Goal: Information Seeking & Learning: Learn about a topic

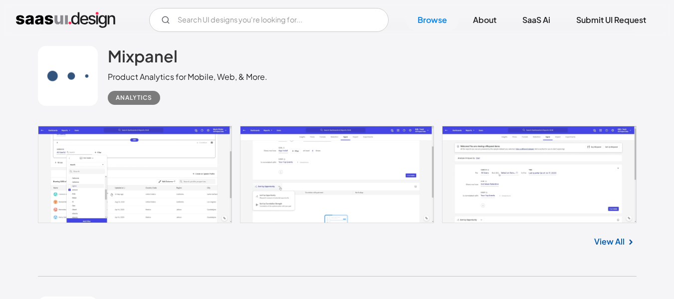
scroll to position [2097, 0]
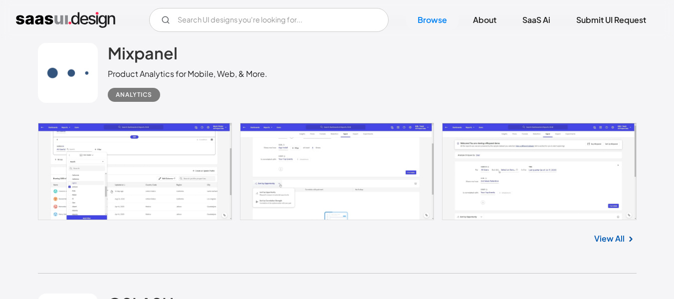
click at [159, 143] on link at bounding box center [337, 171] width 599 height 97
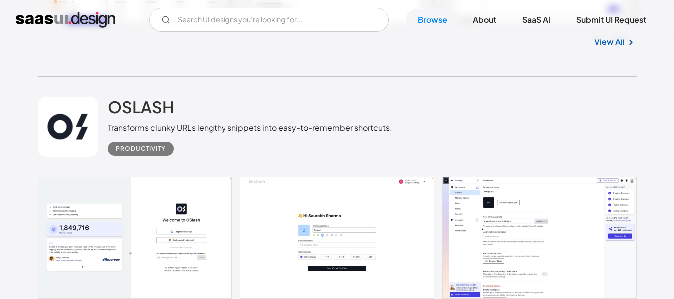
scroll to position [2346, 0]
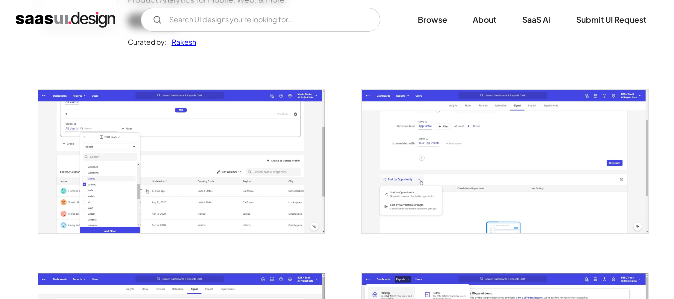
scroll to position [200, 0]
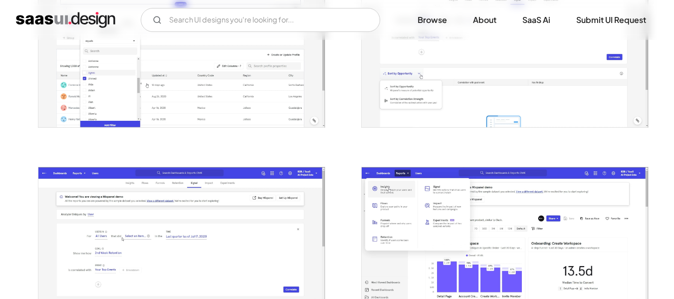
scroll to position [349, 0]
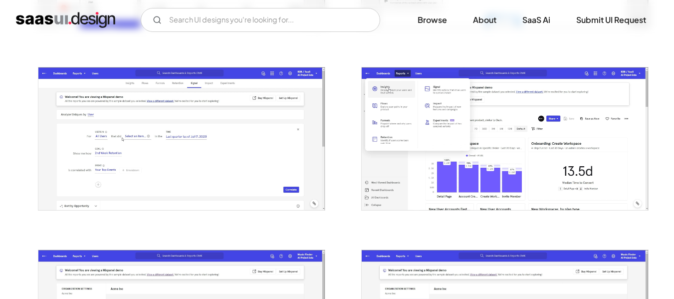
click at [260, 144] on img "open lightbox" at bounding box center [181, 138] width 287 height 143
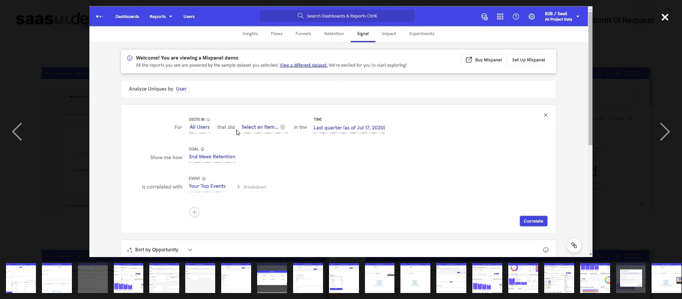
click at [668, 13] on div "close lightbox" at bounding box center [665, 17] width 34 height 22
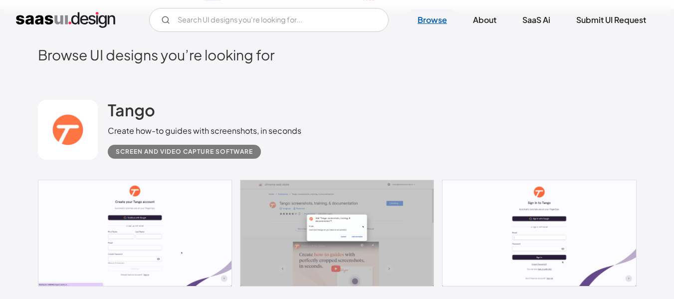
scroll to position [150, 0]
